Goal: Task Accomplishment & Management: Use online tool/utility

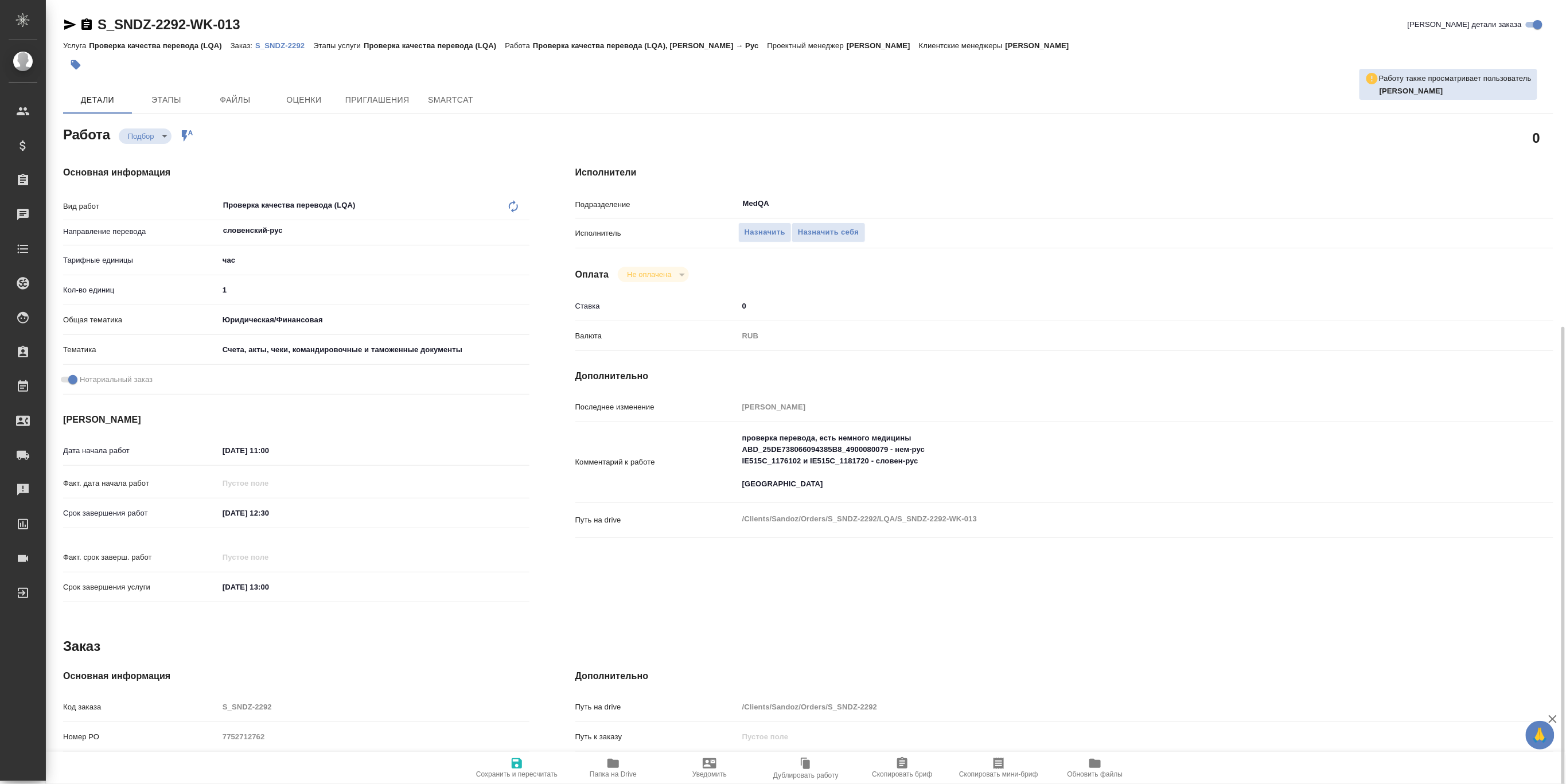
scroll to position [180, 0]
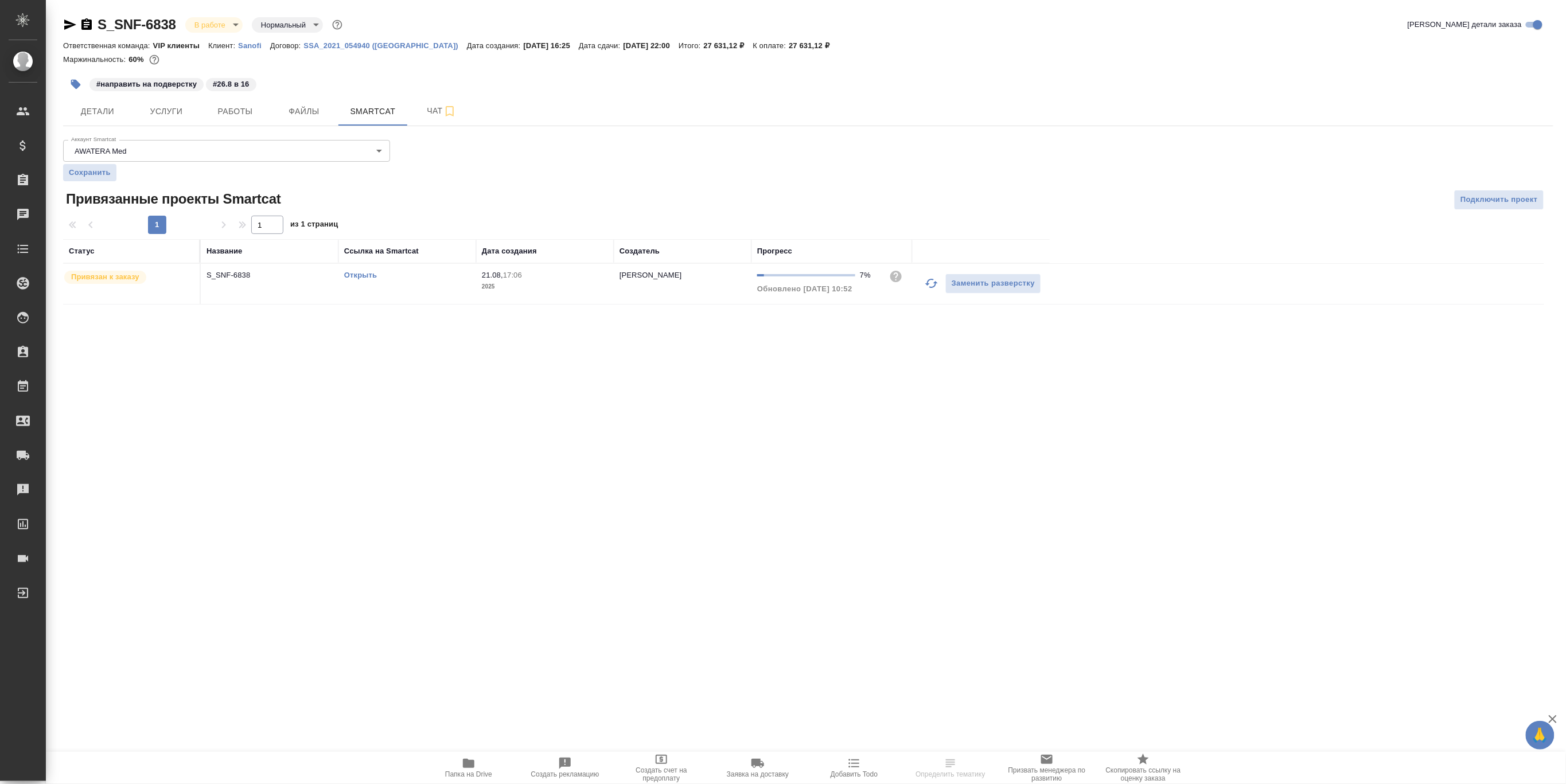
click at [237, 281] on td "S_SNF-6838" at bounding box center [269, 284] width 137 height 40
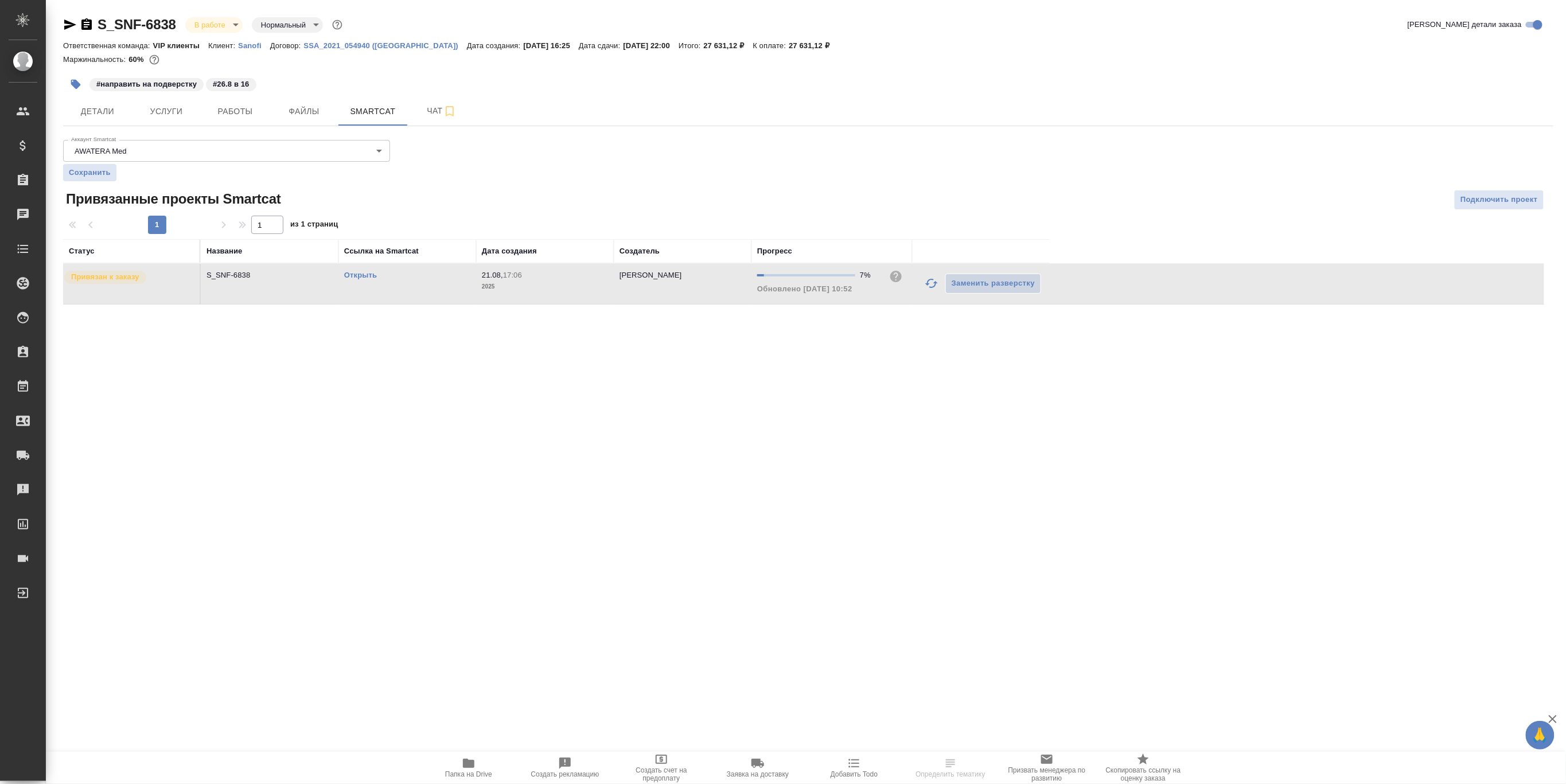
click at [362, 277] on link "Открыть" at bounding box center [361, 275] width 33 height 9
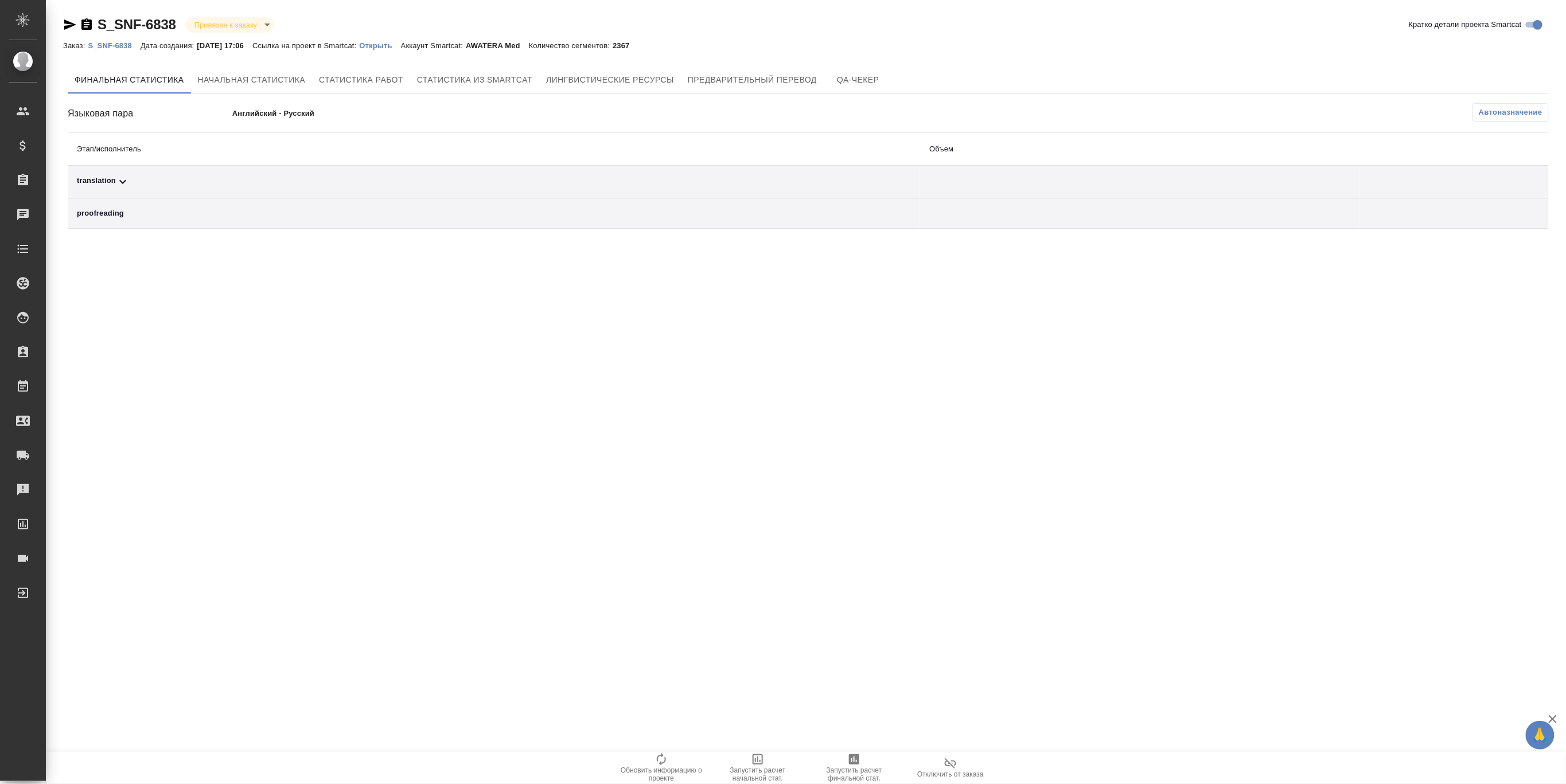
click at [112, 177] on div "translation" at bounding box center [494, 182] width 834 height 14
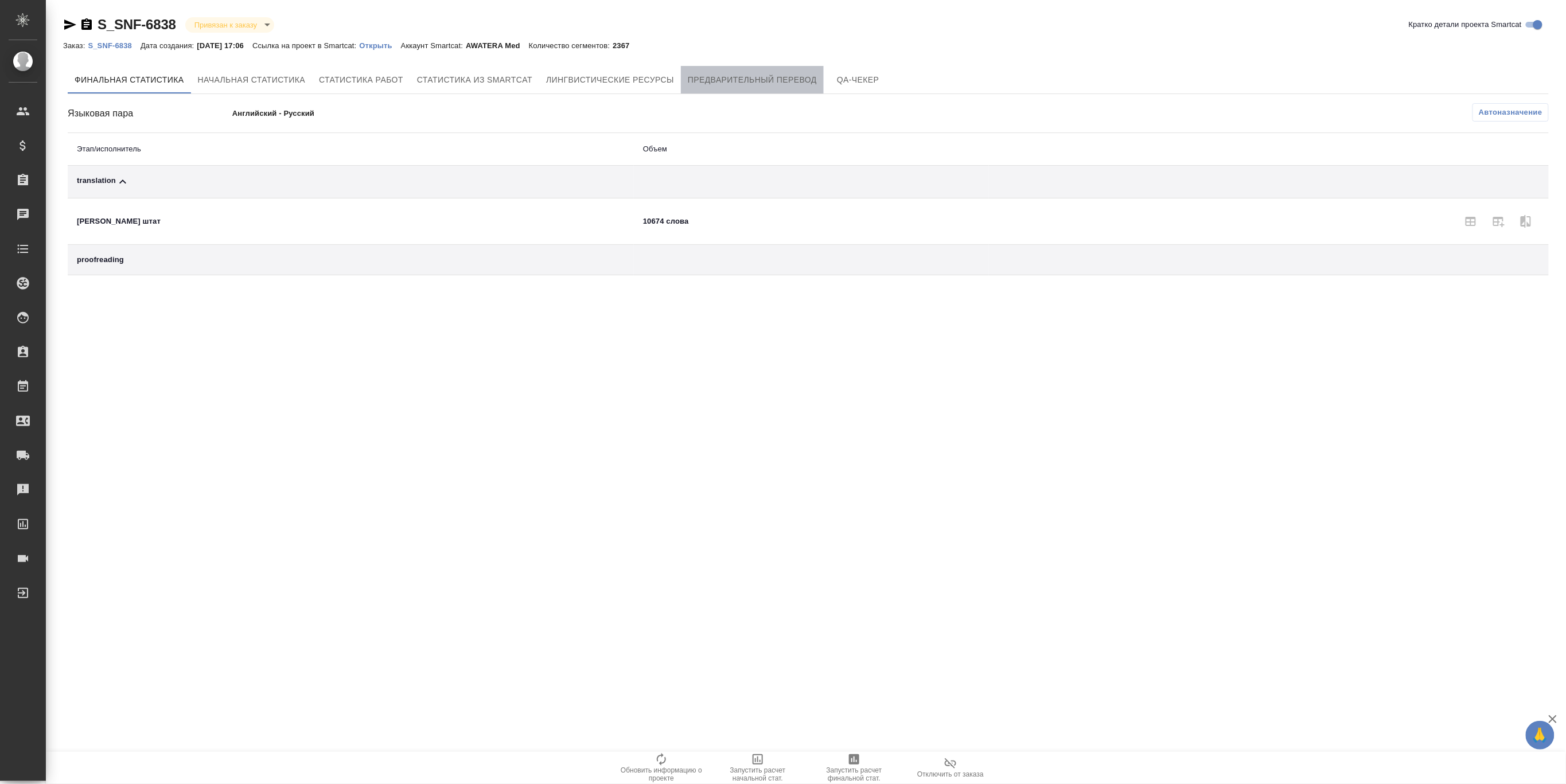
click at [748, 71] on button "Предварительный перевод" at bounding box center [752, 80] width 143 height 27
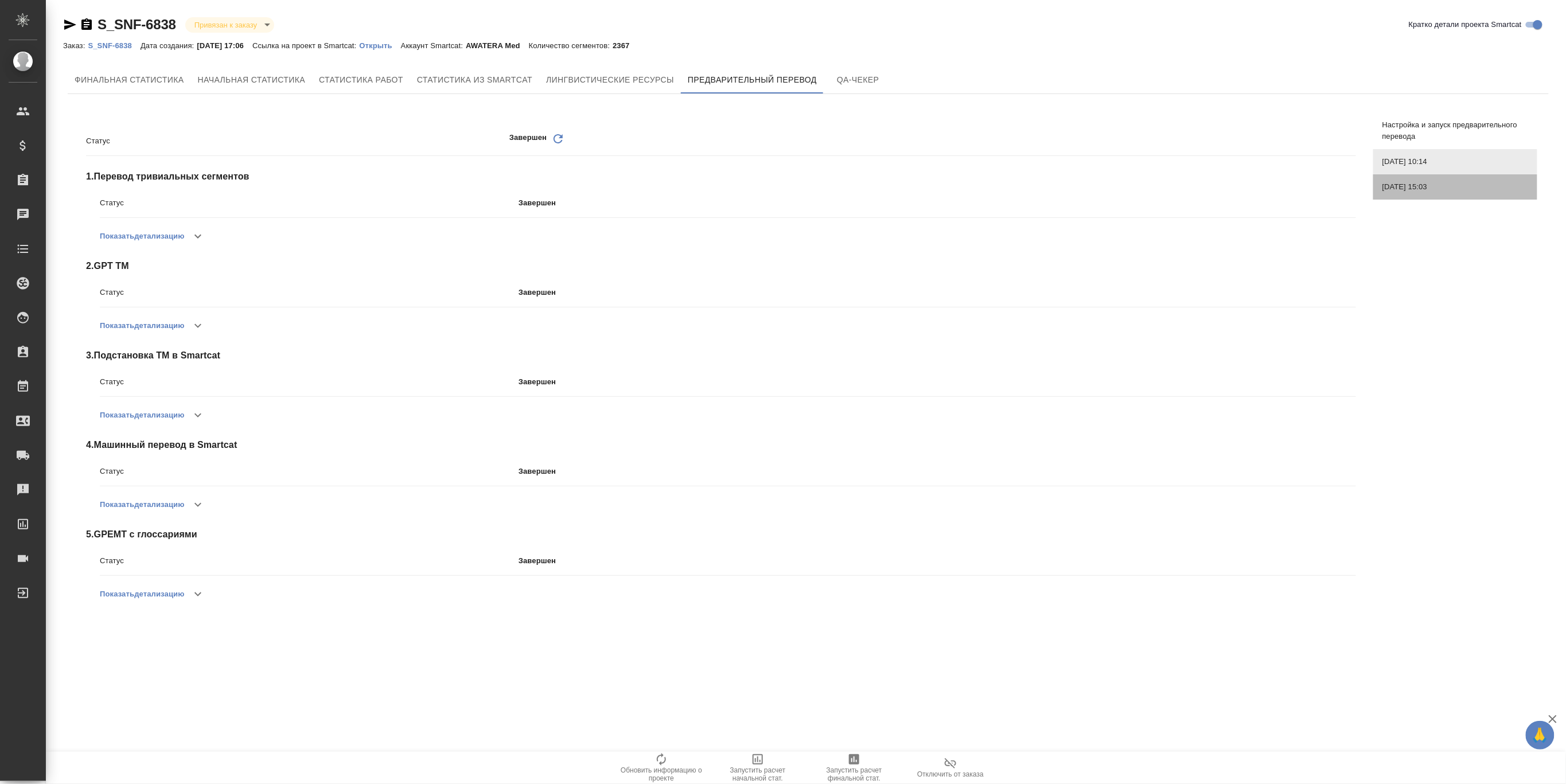
click at [1425, 187] on span "25.08.2025, 15:03" at bounding box center [1455, 186] width 146 height 12
click at [1430, 159] on span "26.08.2025, 10:14" at bounding box center [1455, 161] width 146 height 12
click at [1426, 188] on span "25.08.2025, 15:03" at bounding box center [1455, 186] width 146 height 12
click at [1439, 160] on span "26.08.2025, 10:14" at bounding box center [1455, 161] width 146 height 12
click at [203, 239] on icon "button" at bounding box center [198, 236] width 14 height 14
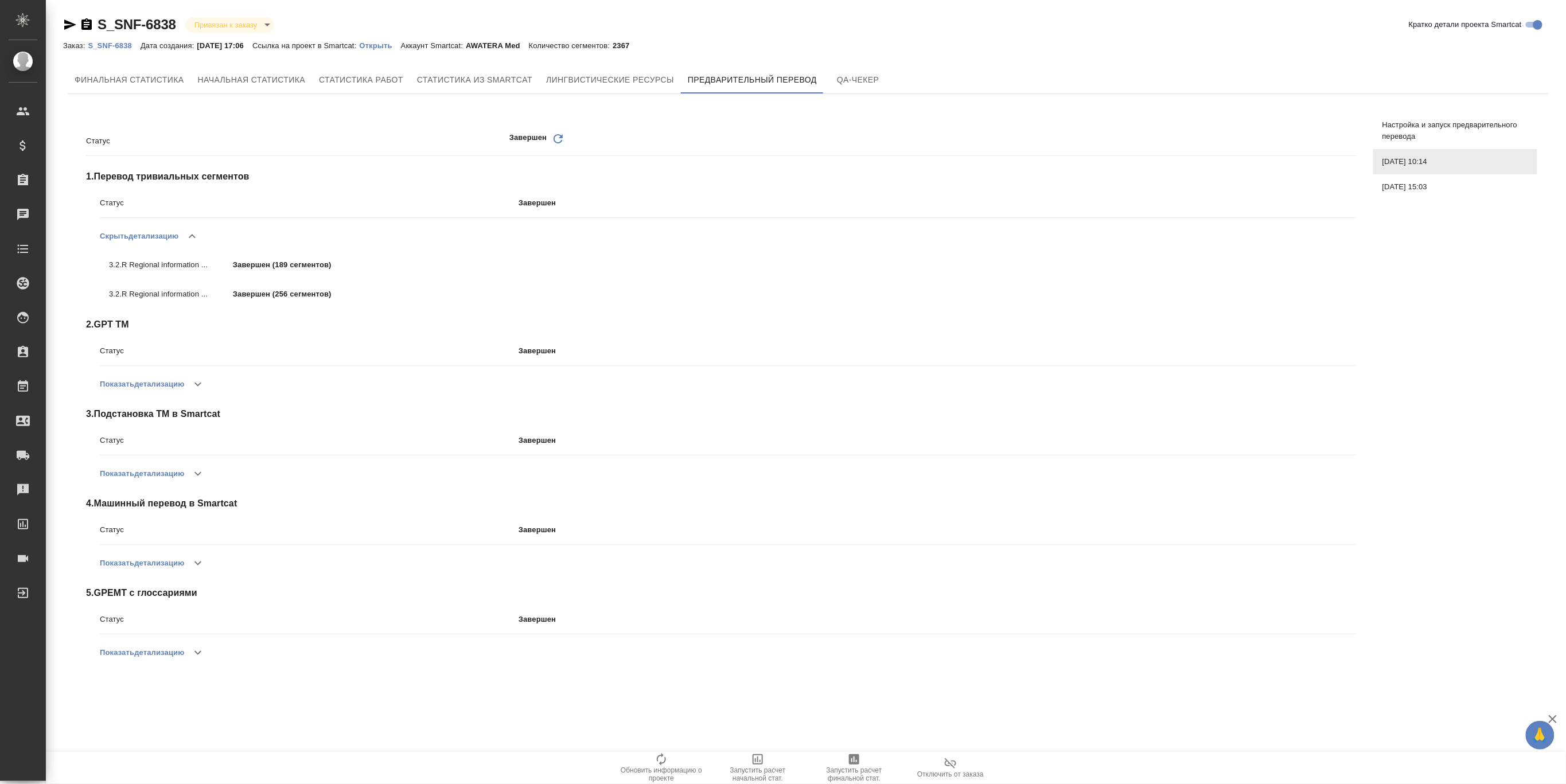
click at [200, 379] on icon "button" at bounding box center [198, 384] width 14 height 14
